Goal: Task Accomplishment & Management: Manage account settings

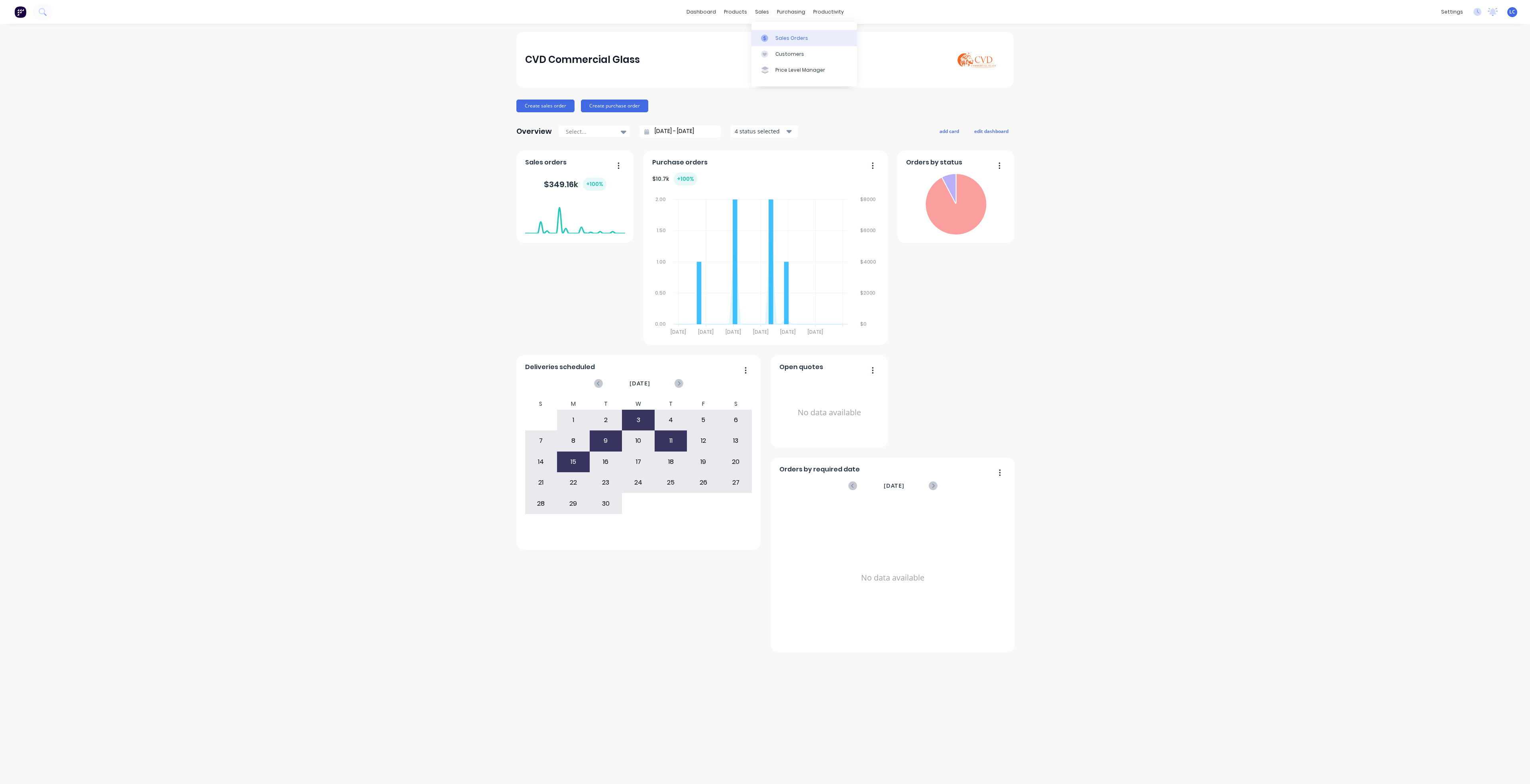
click at [789, 33] on link "Sales Orders" at bounding box center [804, 37] width 105 height 16
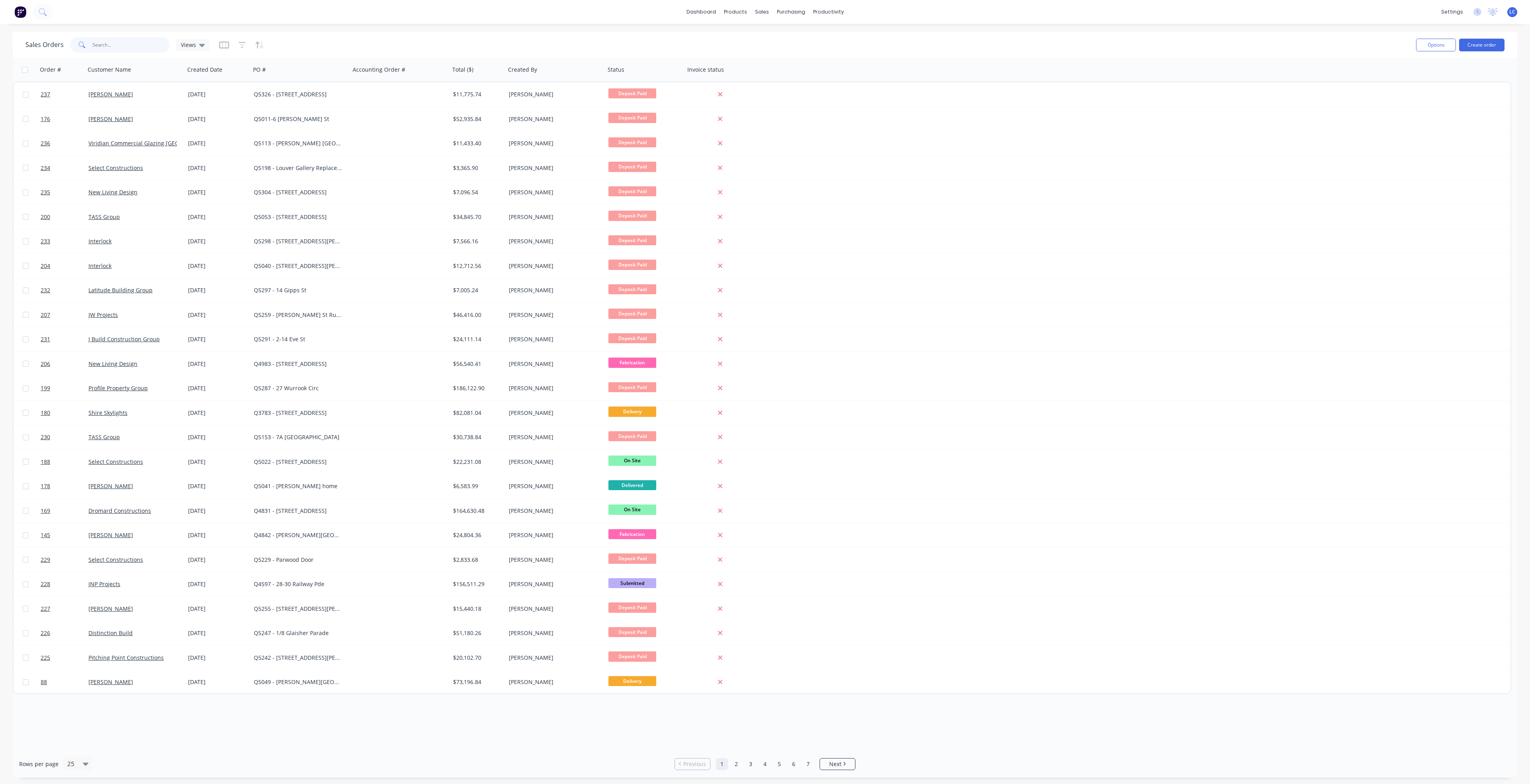
click at [133, 43] on input "text" at bounding box center [131, 44] width 78 height 16
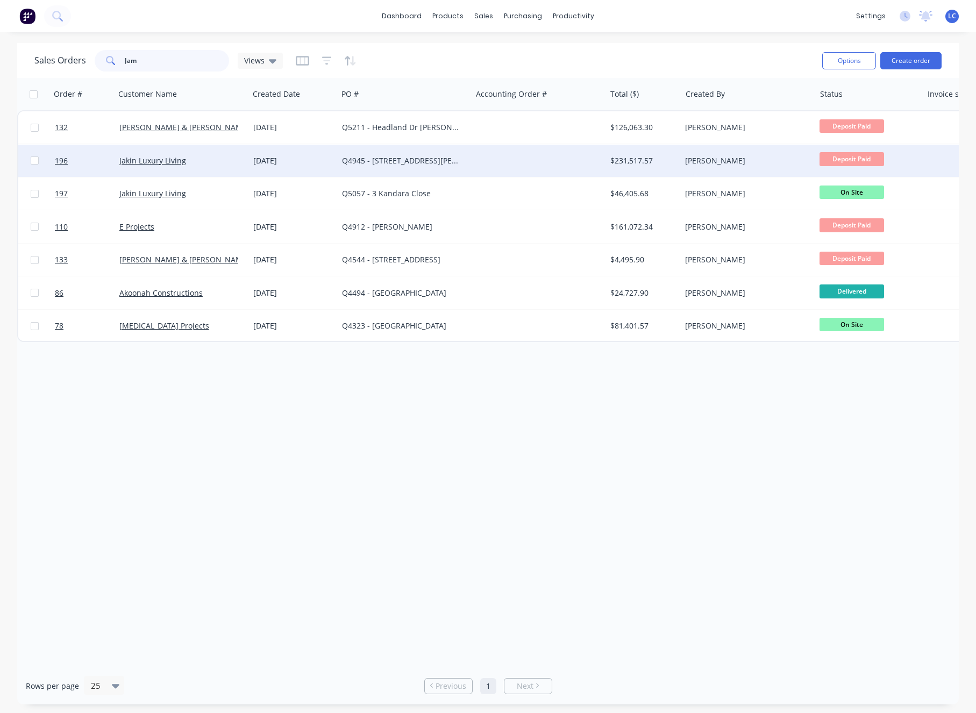
type input "Jam"
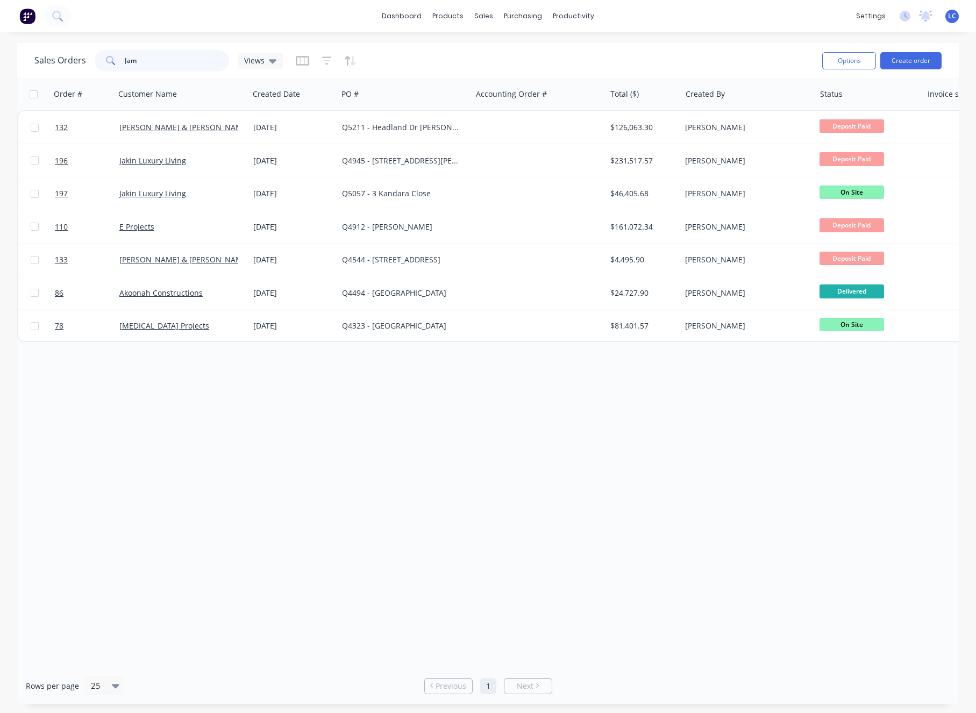
drag, startPoint x: 162, startPoint y: 63, endPoint x: 81, endPoint y: 48, distance: 82.4
click at [84, 50] on div "Sales Orders Jam Views" at bounding box center [158, 60] width 248 height 21
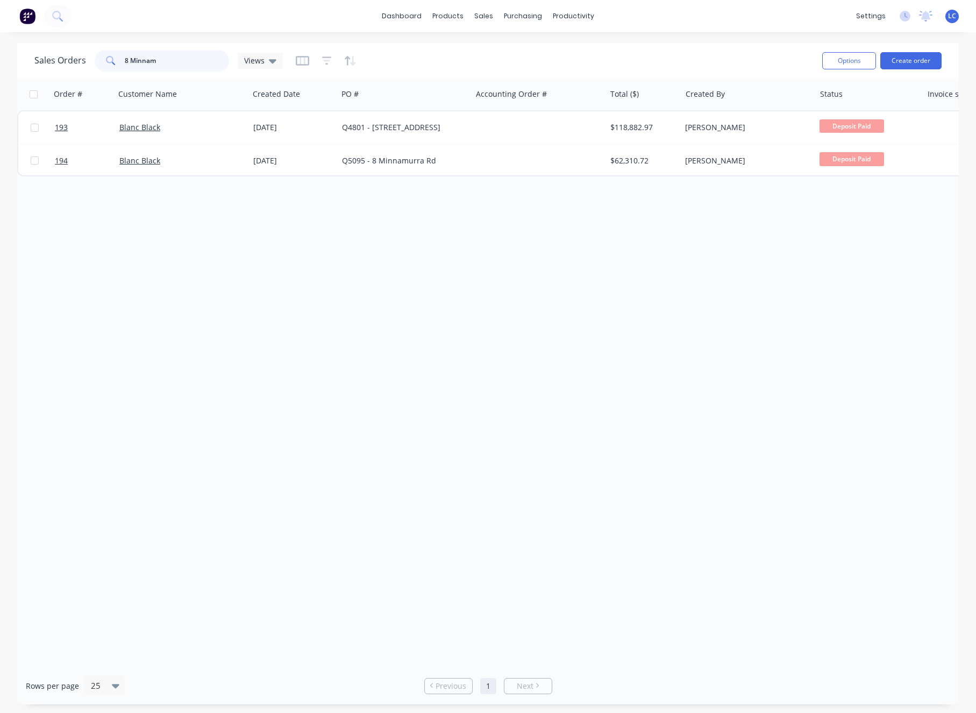
type input "8 Minnam"
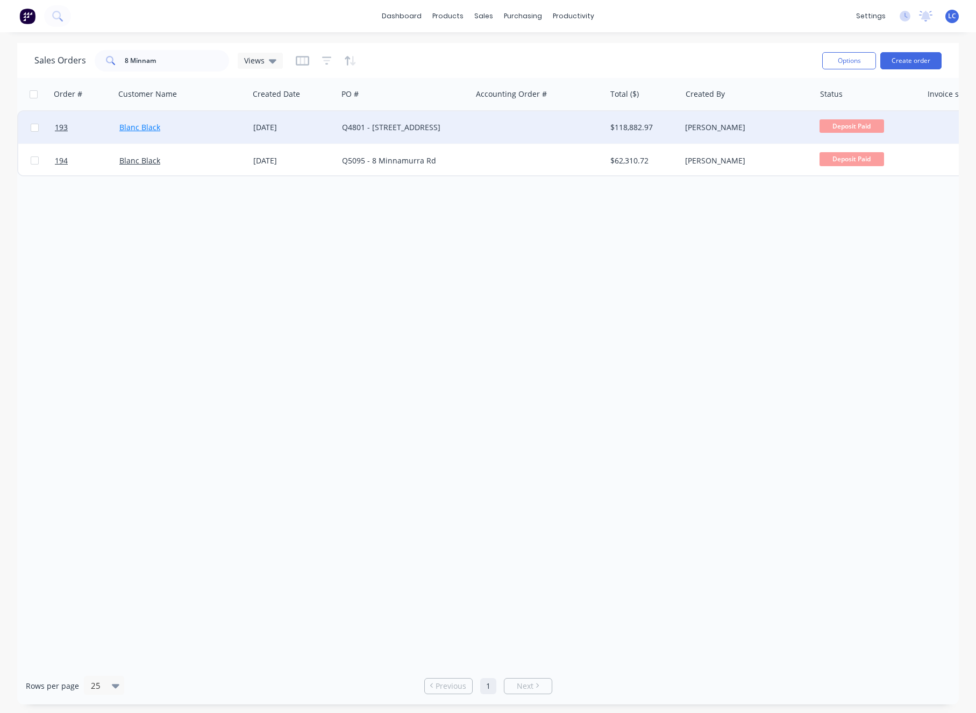
click at [119, 124] on link "Blanc Black" at bounding box center [139, 127] width 41 height 10
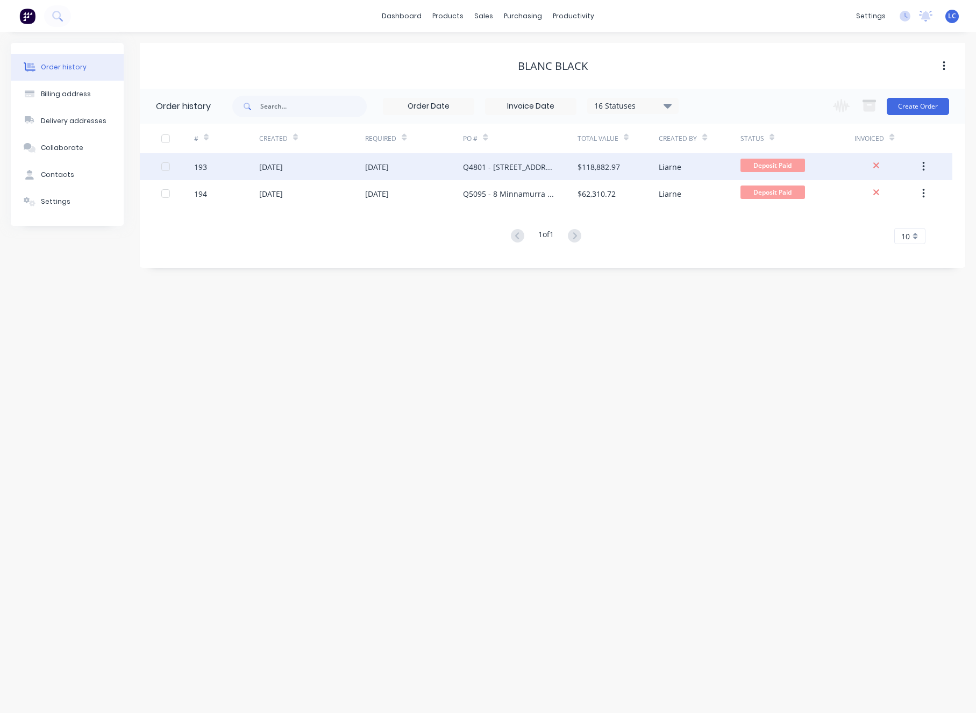
click at [276, 164] on div "[DATE]" at bounding box center [271, 166] width 24 height 11
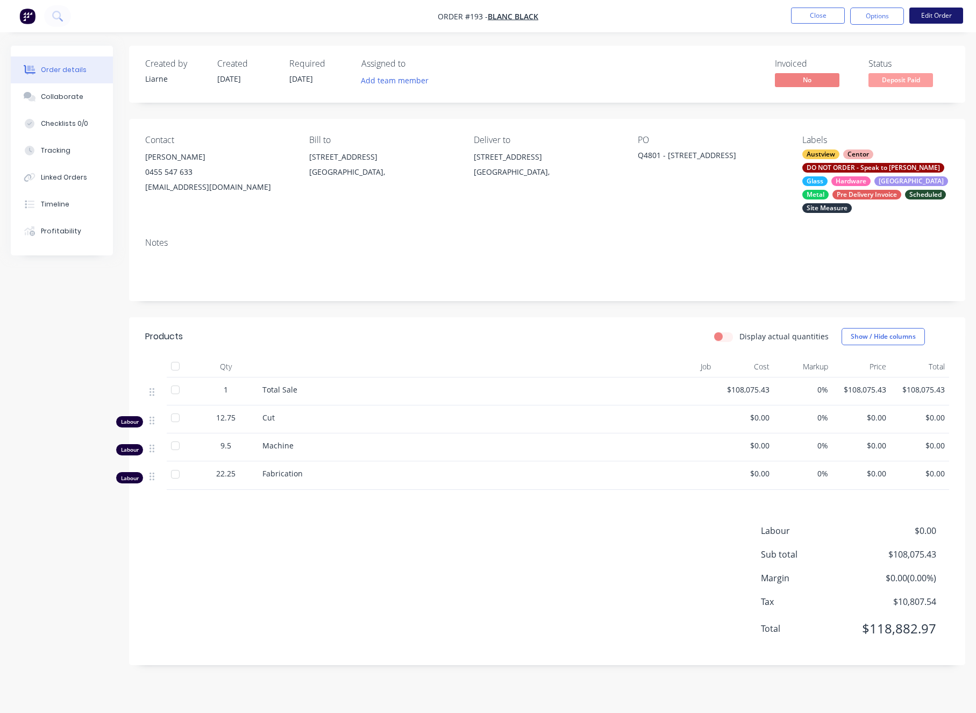
click at [937, 12] on button "Edit Order" at bounding box center [936, 16] width 54 height 16
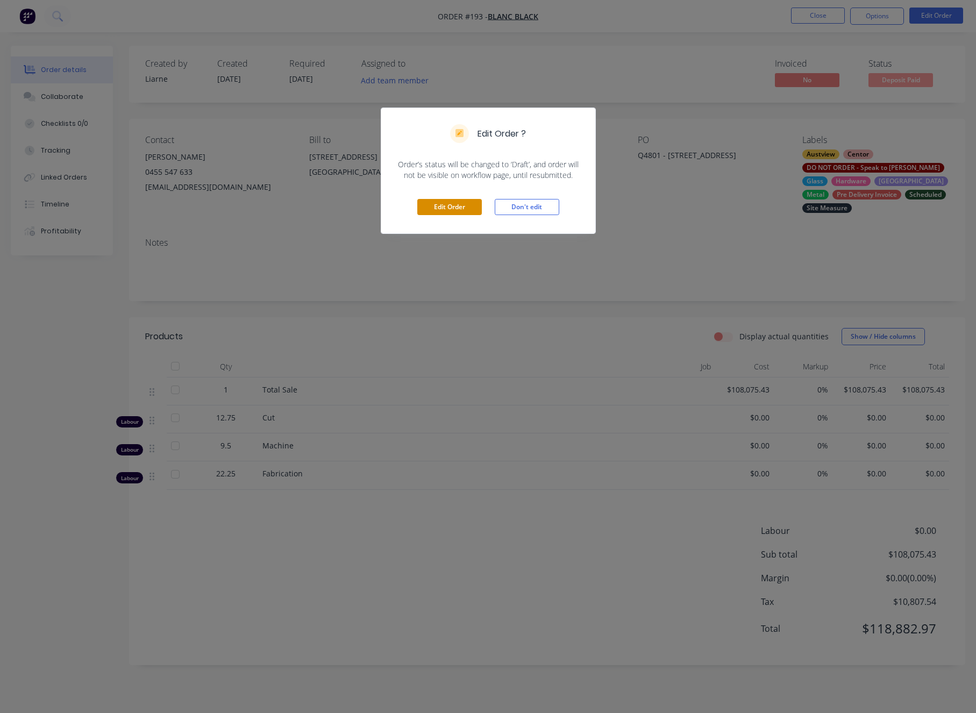
click at [460, 207] on button "Edit Order" at bounding box center [449, 207] width 64 height 16
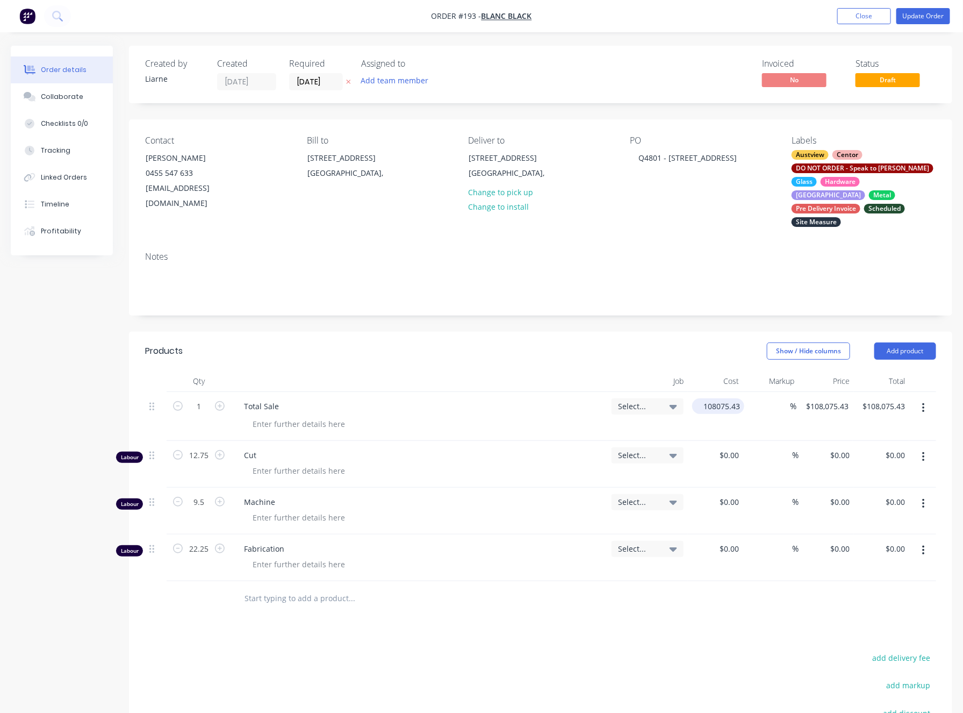
click at [713, 398] on input "108075.43" at bounding box center [721, 406] width 48 height 16
type input "$118,747.94"
click at [920, 15] on button "Update Order" at bounding box center [923, 16] width 54 height 16
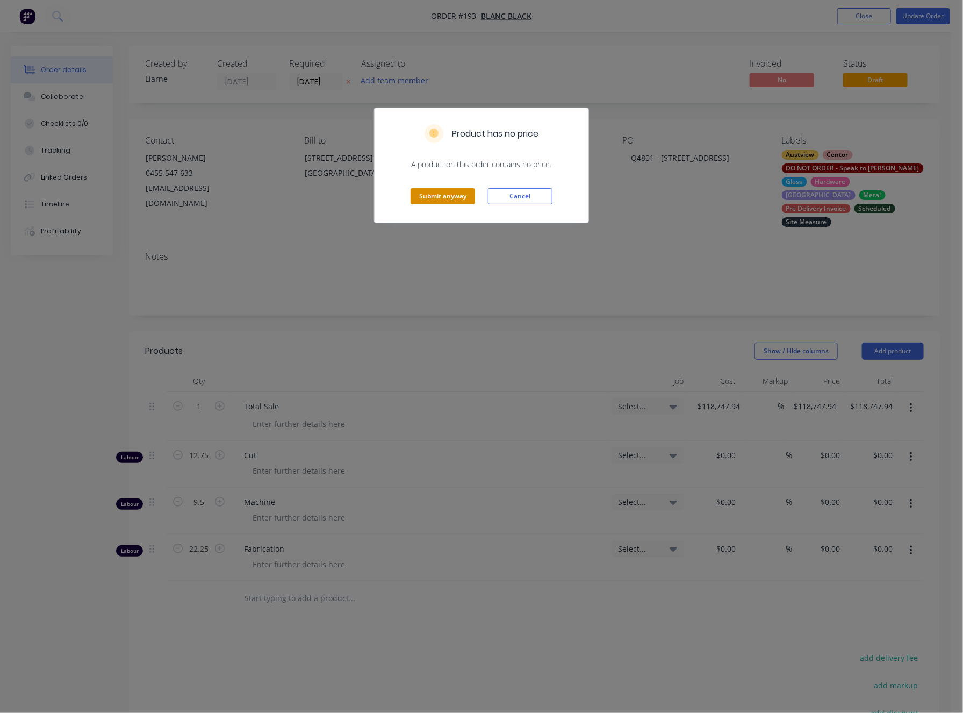
click at [451, 199] on button "Submit anyway" at bounding box center [443, 196] width 64 height 16
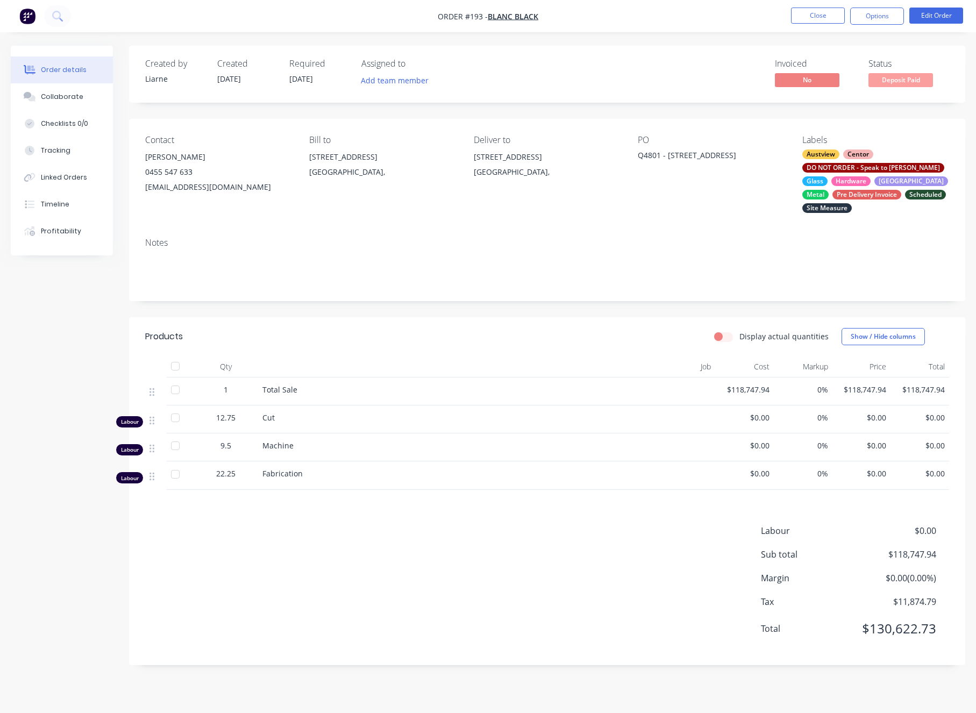
click at [642, 155] on div "Q4801 - [STREET_ADDRESS]" at bounding box center [704, 156] width 134 height 15
click at [926, 10] on button "Edit Order" at bounding box center [936, 16] width 54 height 16
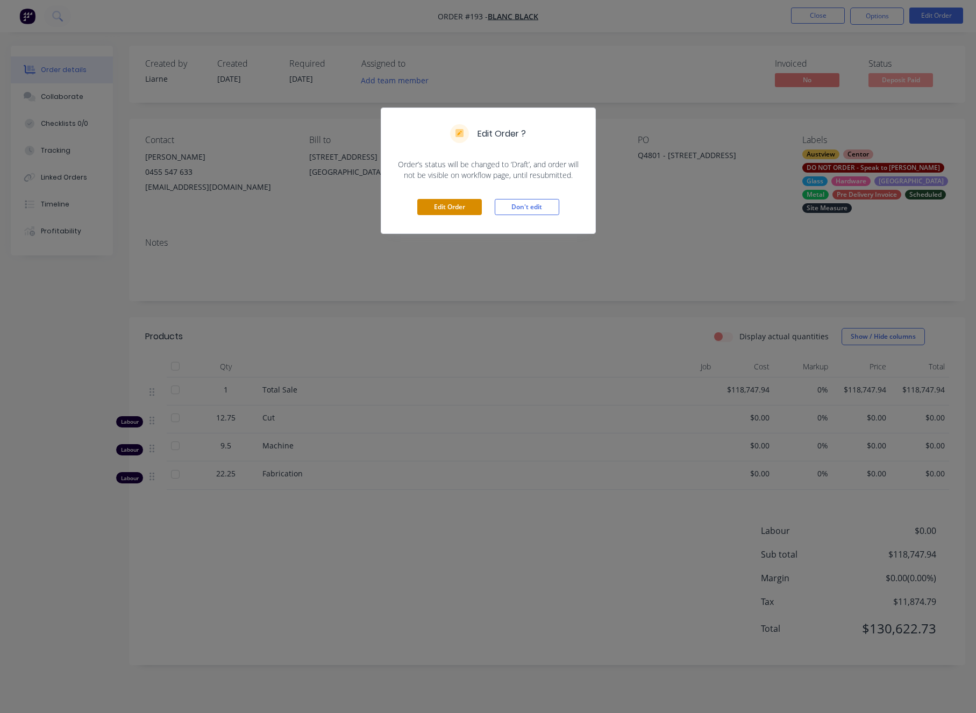
drag, startPoint x: 458, startPoint y: 215, endPoint x: 466, endPoint y: 213, distance: 7.8
click at [460, 217] on div "Edit Order Don't edit" at bounding box center [488, 207] width 214 height 53
click at [463, 206] on button "Edit Order" at bounding box center [449, 207] width 64 height 16
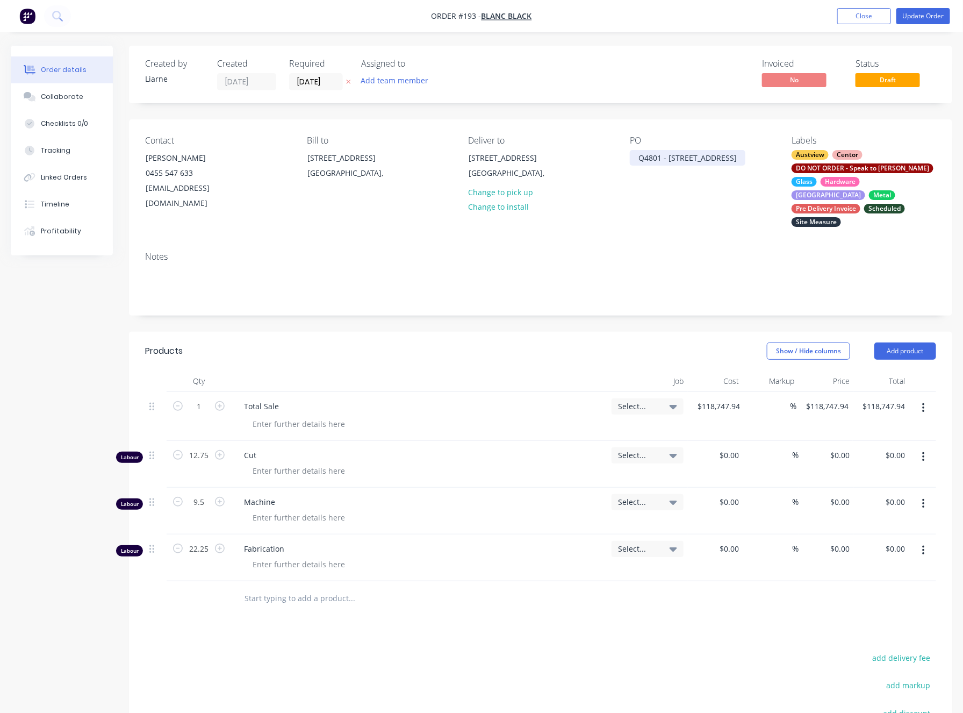
click at [645, 157] on div "Q4801 - [STREET_ADDRESS]" at bounding box center [688, 158] width 116 height 16
click at [926, 13] on button "Update Order" at bounding box center [923, 16] width 54 height 16
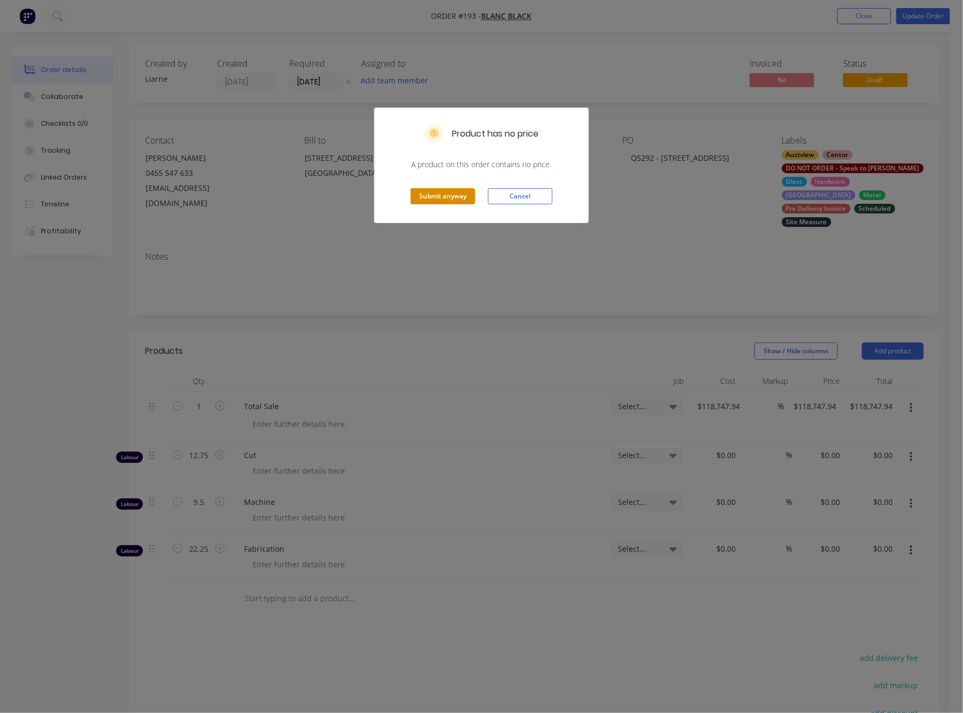
click at [443, 198] on button "Submit anyway" at bounding box center [443, 196] width 64 height 16
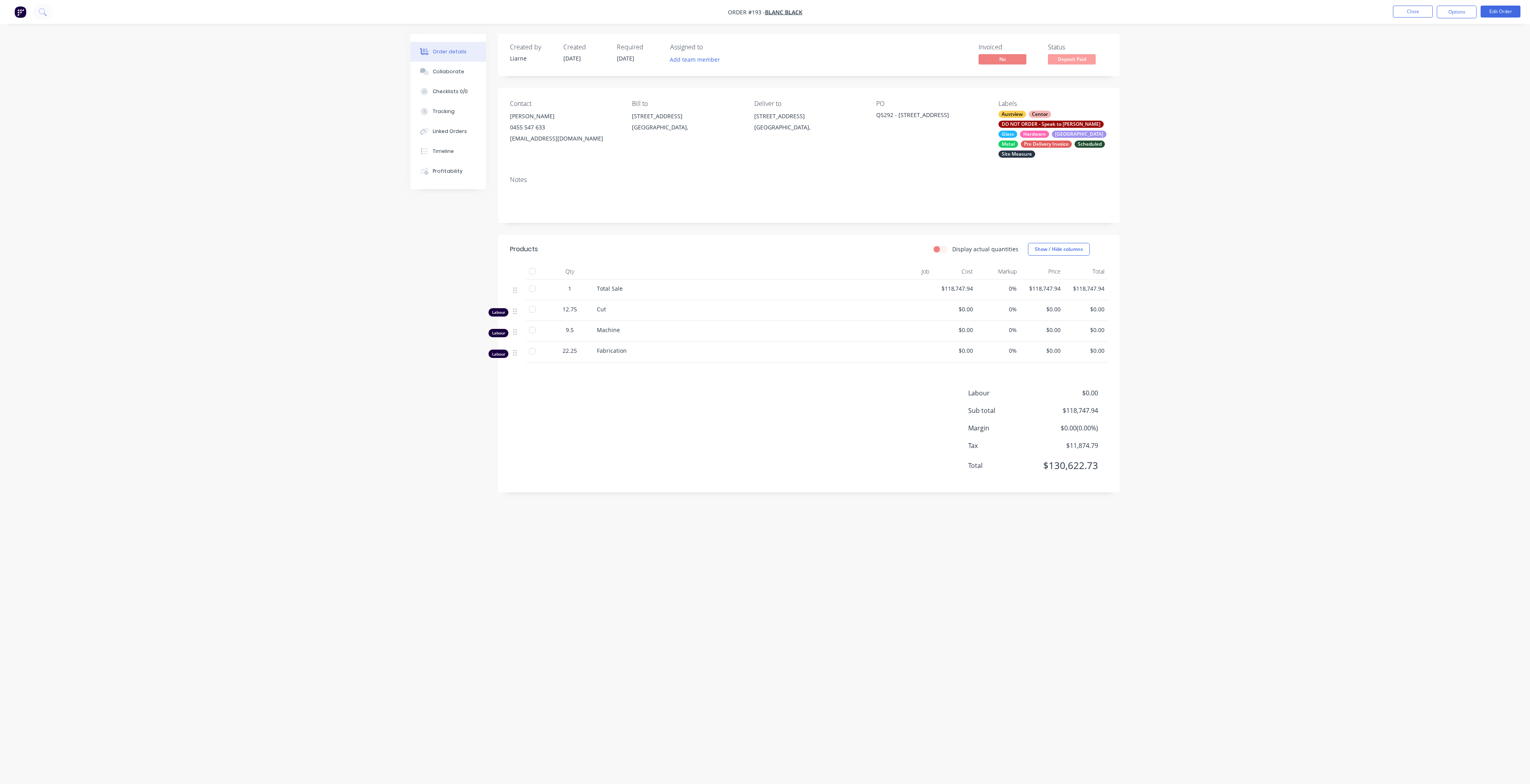
click at [1020, 135] on div "Hardware" at bounding box center [1034, 134] width 29 height 7
drag, startPoint x: 1353, startPoint y: 238, endPoint x: 1336, endPoint y: 145, distance: 94.5
click at [1353, 236] on div "Order details Collaborate Checklists 0/0 Tracking Linked Orders Timeline Profit…" at bounding box center [765, 392] width 1530 height 784
click at [1408, 14] on button "Close" at bounding box center [1413, 12] width 40 height 12
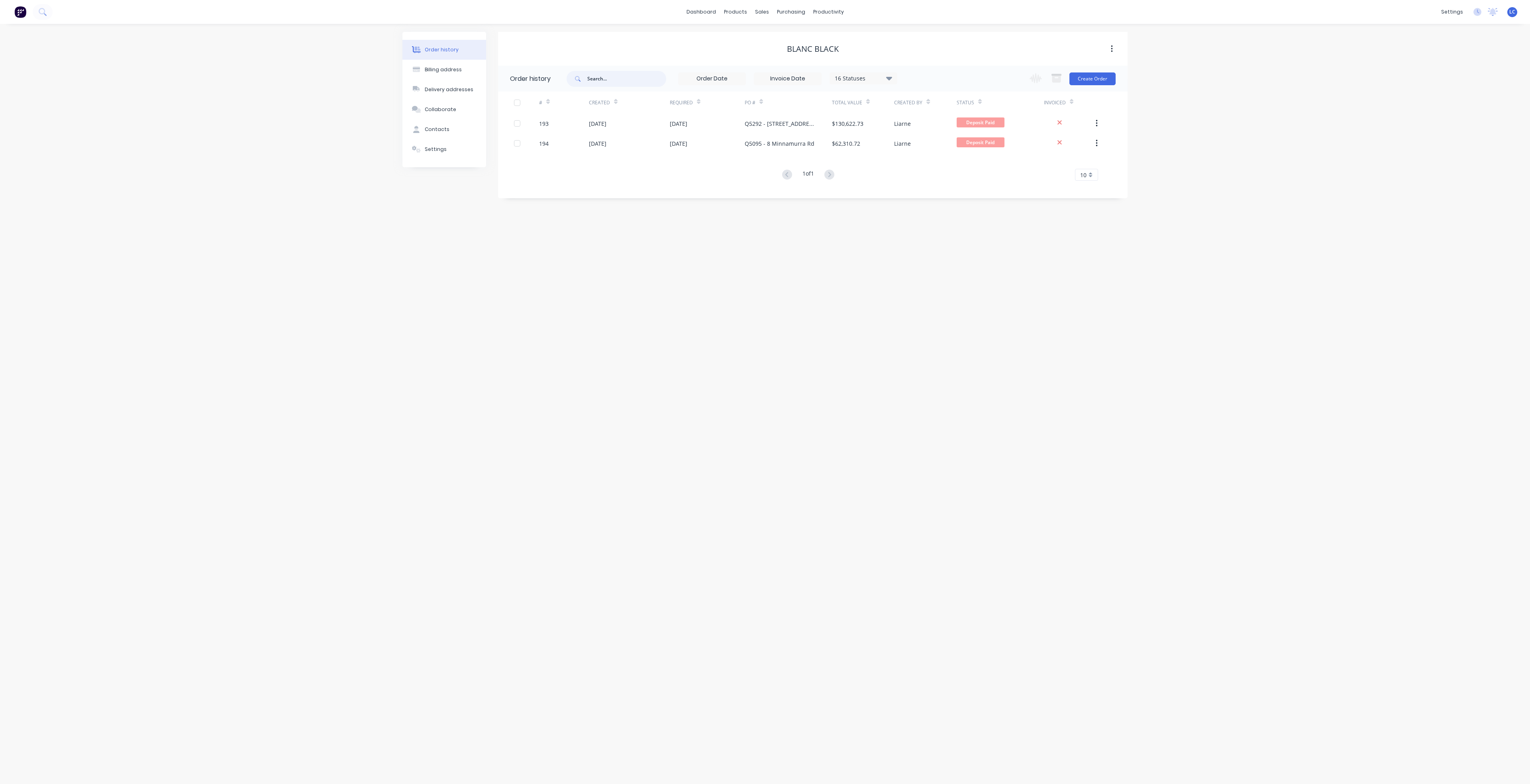
click at [620, 79] on input "text" at bounding box center [626, 79] width 79 height 16
type input "J"
